Goal: Transaction & Acquisition: Purchase product/service

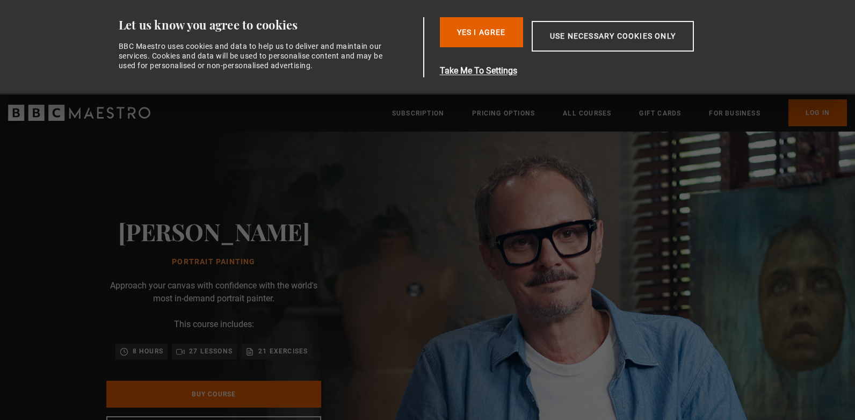
click at [236, 398] on p "Sign up to get free learning inspiration every month and 10% off your first ord…" at bounding box center [322, 397] width 297 height 13
click at [479, 38] on button "Yes I Agree" at bounding box center [481, 32] width 83 height 30
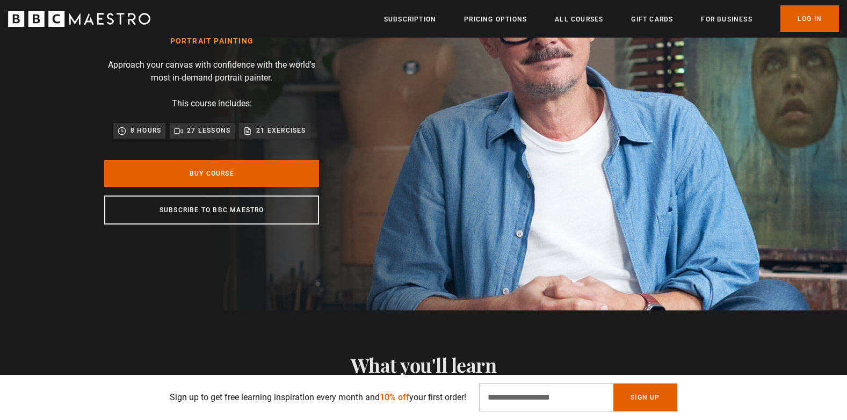
scroll to position [110, 0]
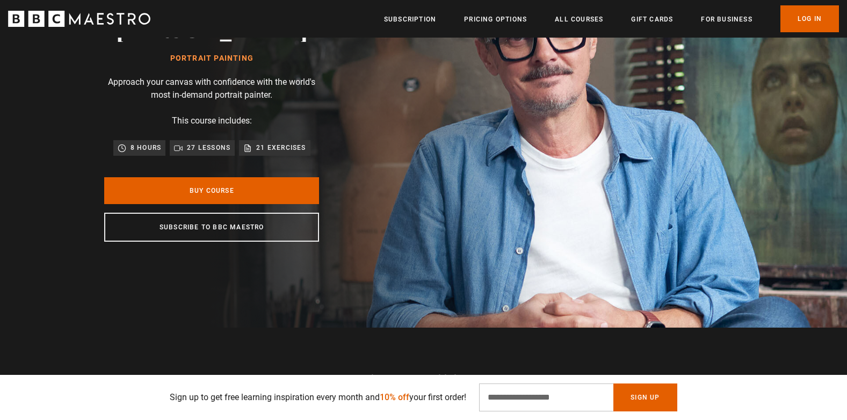
click at [226, 174] on div "[PERSON_NAME] Portrait Painting Approach your canvas with confidence with the w…" at bounding box center [212, 128] width 344 height 400
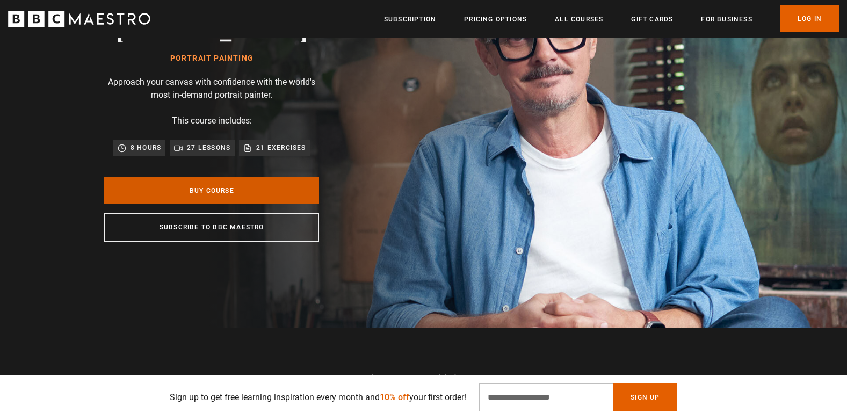
click at [213, 191] on link "Buy Course" at bounding box center [211, 190] width 215 height 27
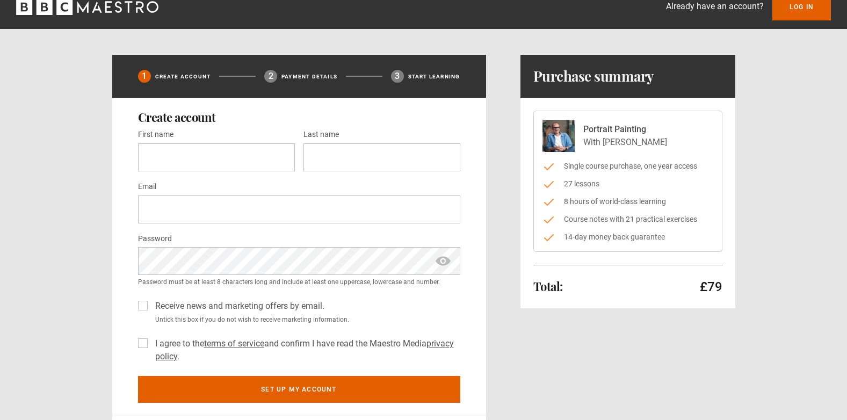
scroll to position [8, 0]
